Goal: Task Accomplishment & Management: Complete application form

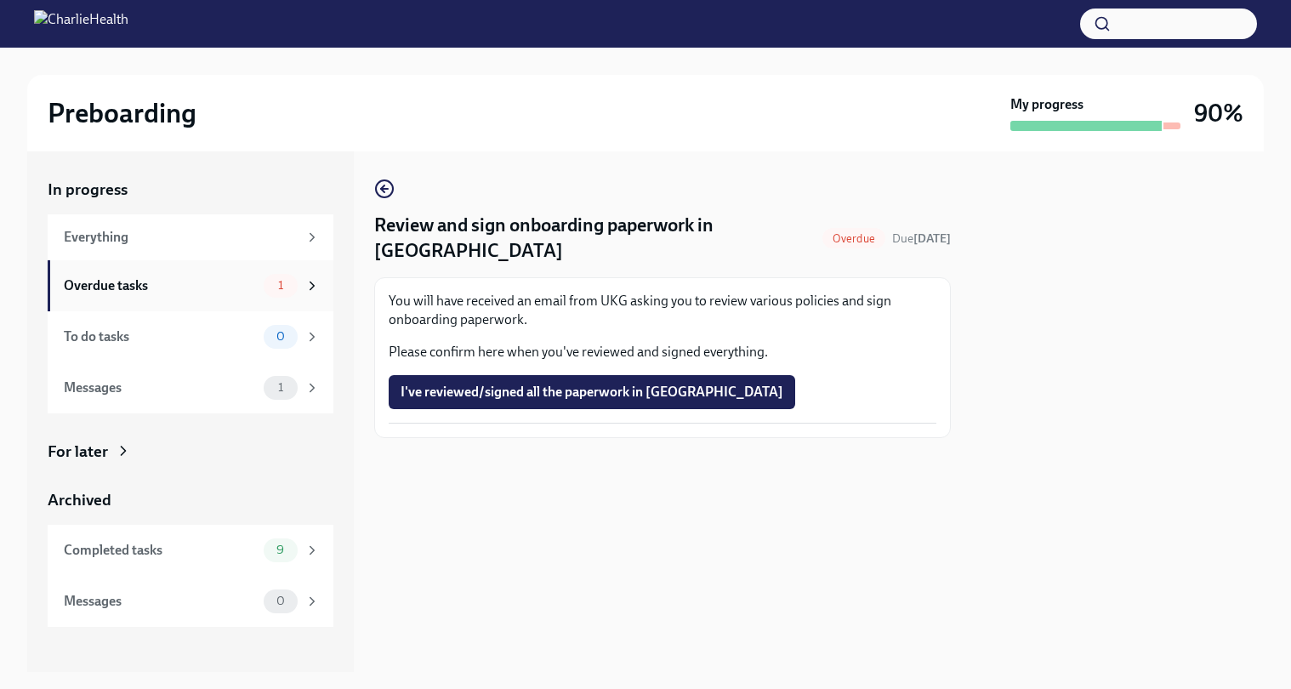
click at [260, 289] on div "Overdue tasks 1" at bounding box center [192, 286] width 256 height 24
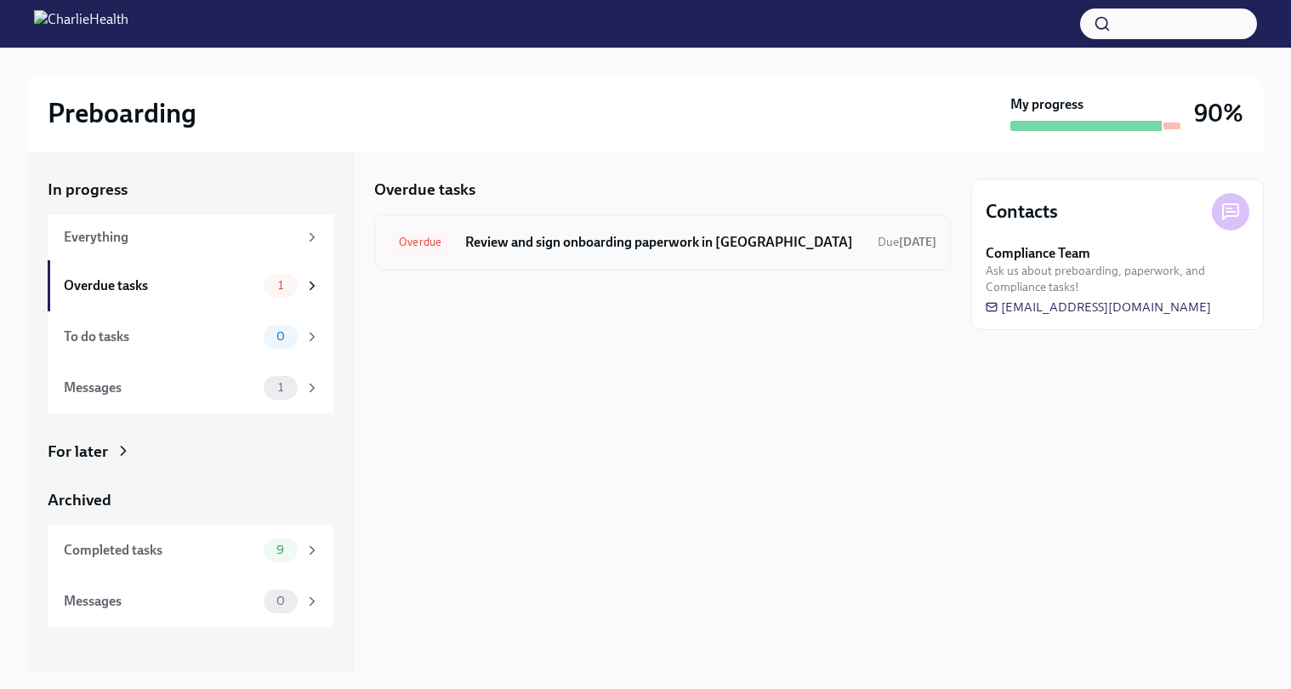
click at [544, 264] on div "Overdue Review and sign onboarding paperwork in [GEOGRAPHIC_DATA] Due [DATE]" at bounding box center [662, 242] width 577 height 56
click at [560, 236] on h6 "Review and sign onboarding paperwork in [GEOGRAPHIC_DATA]" at bounding box center [664, 242] width 399 height 19
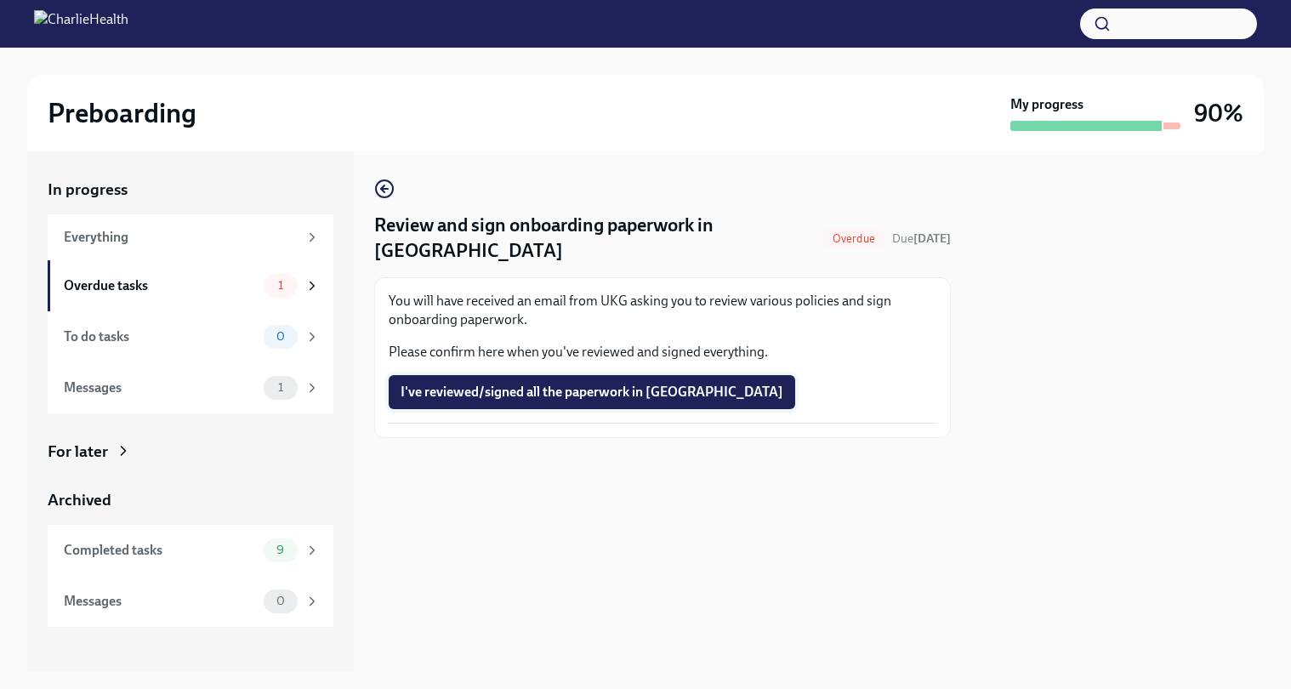
click at [520, 378] on button "I've reviewed/signed all the paperwork in [GEOGRAPHIC_DATA]" at bounding box center [592, 392] width 407 height 34
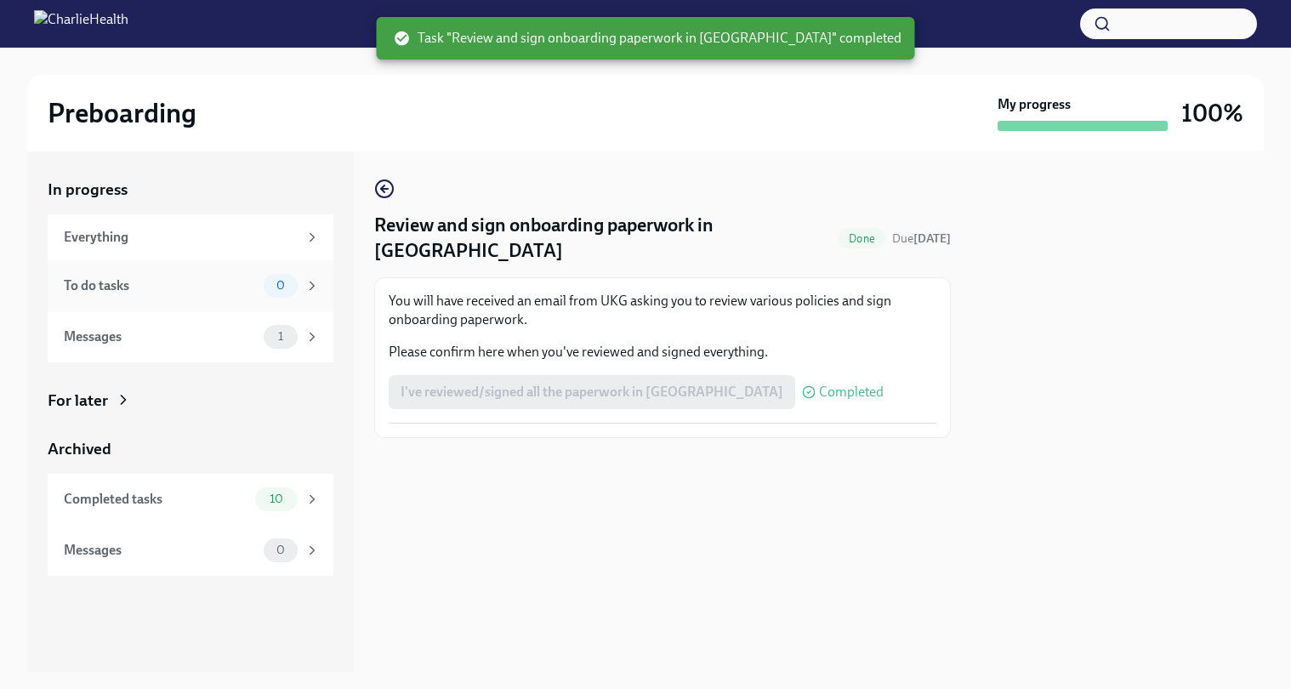
click at [158, 284] on div "To do tasks" at bounding box center [160, 285] width 193 height 19
